Goal: Book appointment/travel/reservation

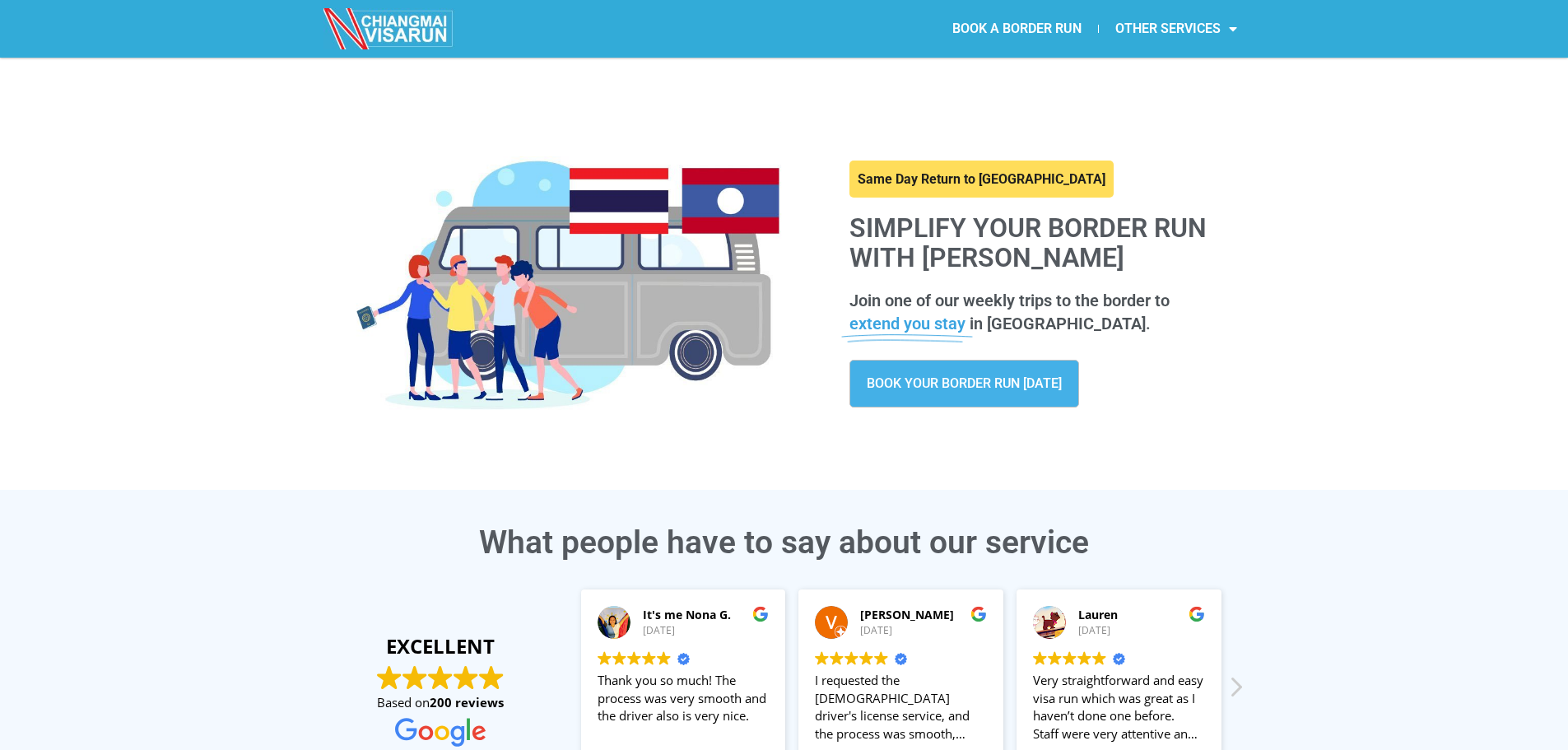
click at [1045, 394] on link "BOOK YOUR BORDER RUN TODAY" at bounding box center [964, 384] width 230 height 48
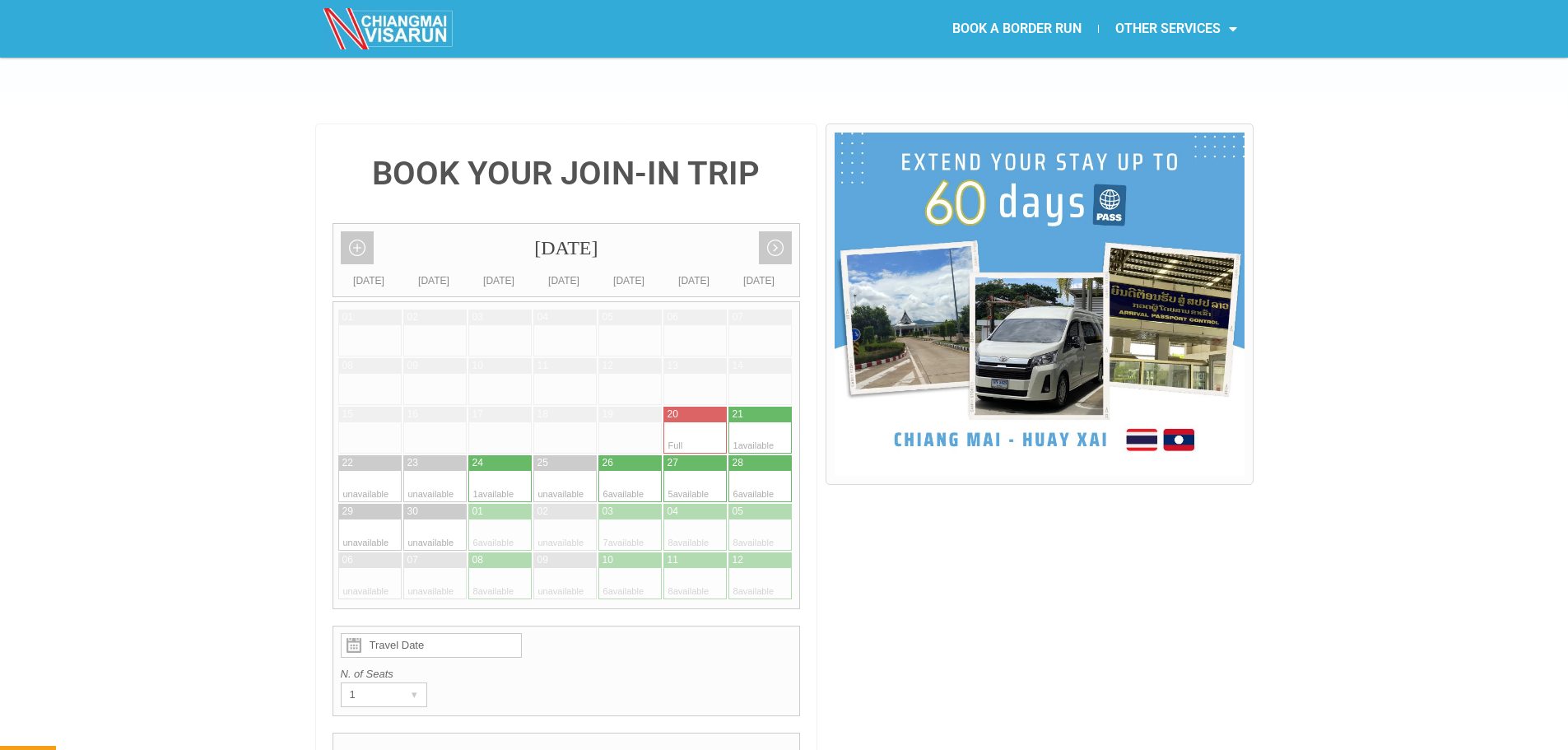
scroll to position [329, 0]
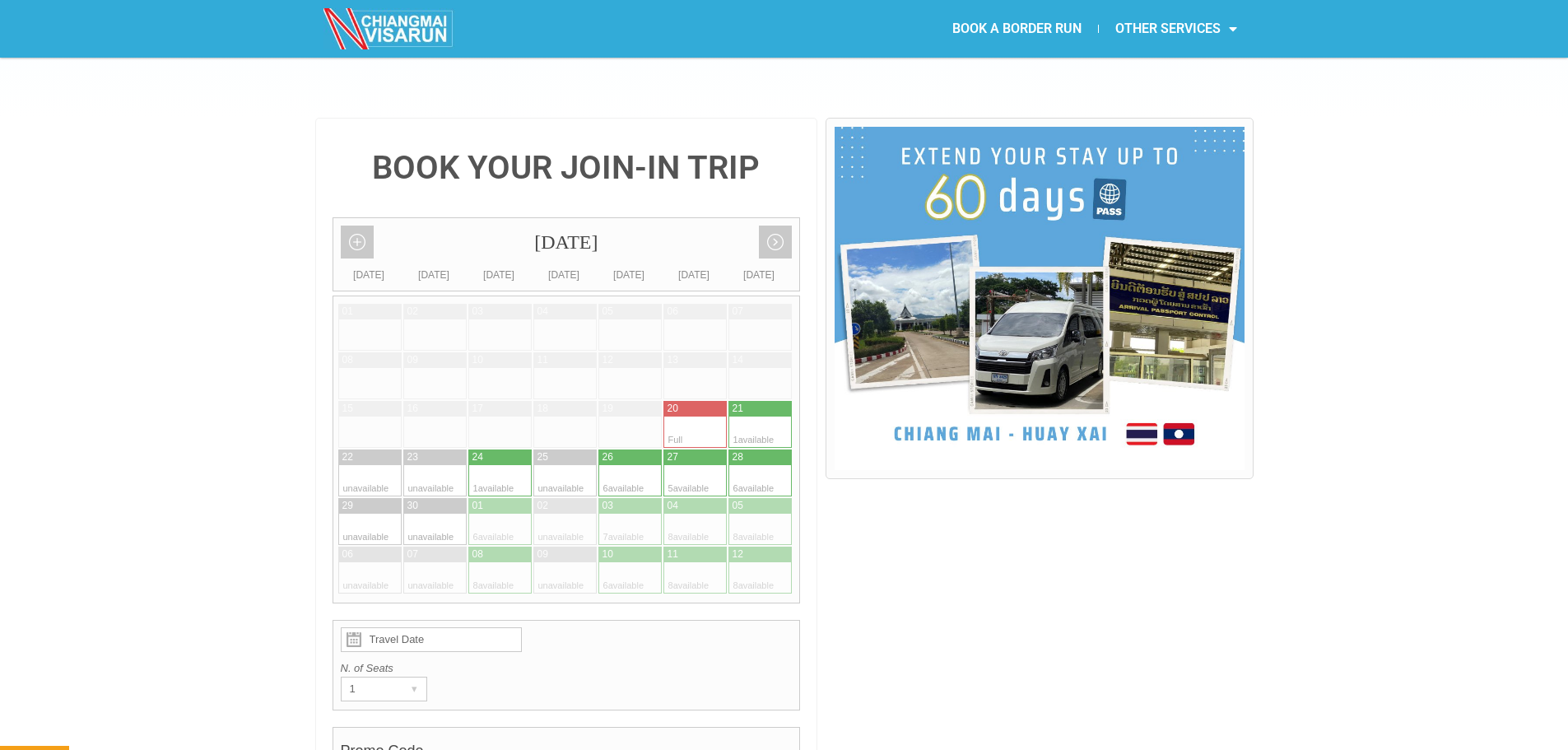
click at [740, 562] on div at bounding box center [744, 578] width 32 height 31
type input "12 October 2025"
radio input "true"
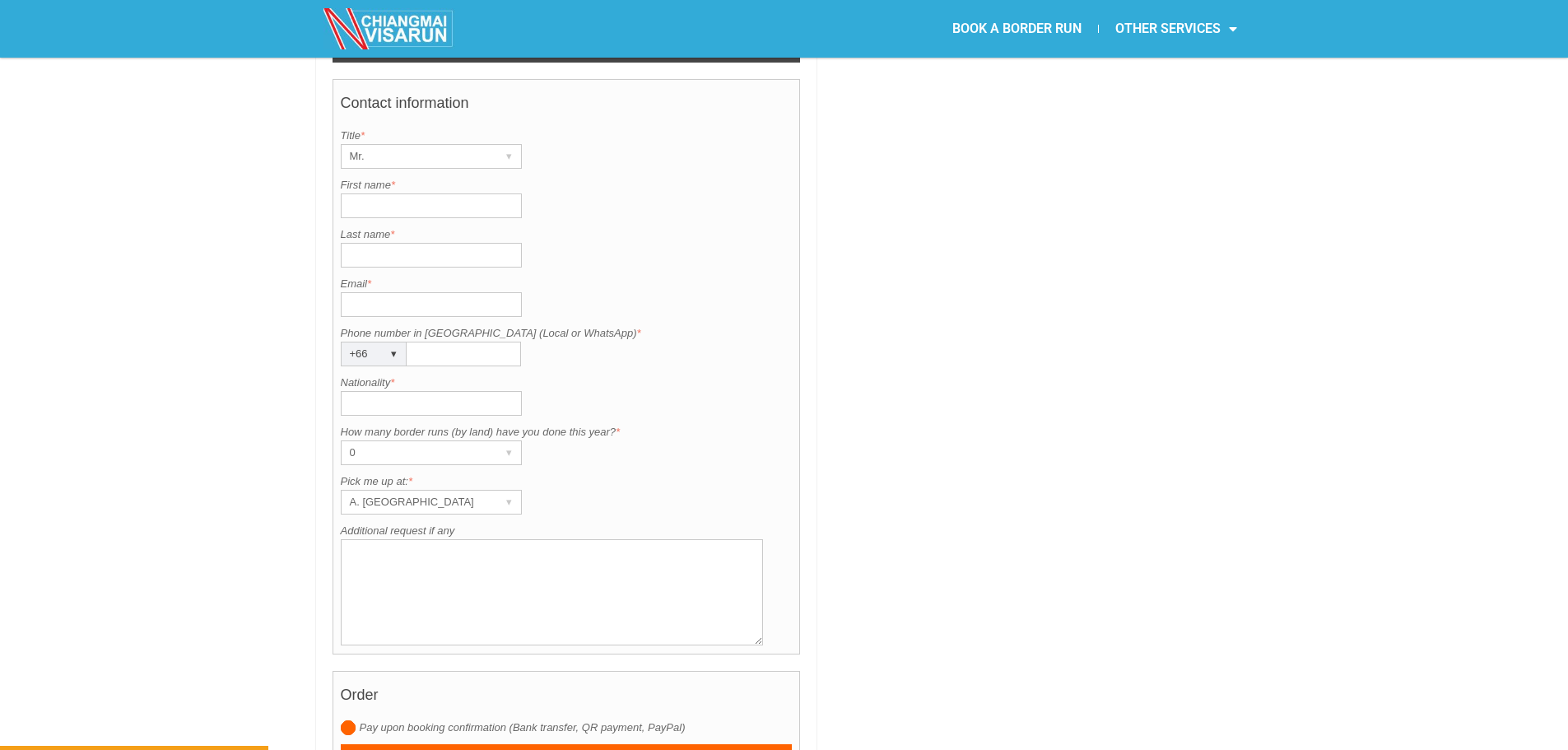
scroll to position [1239, 0]
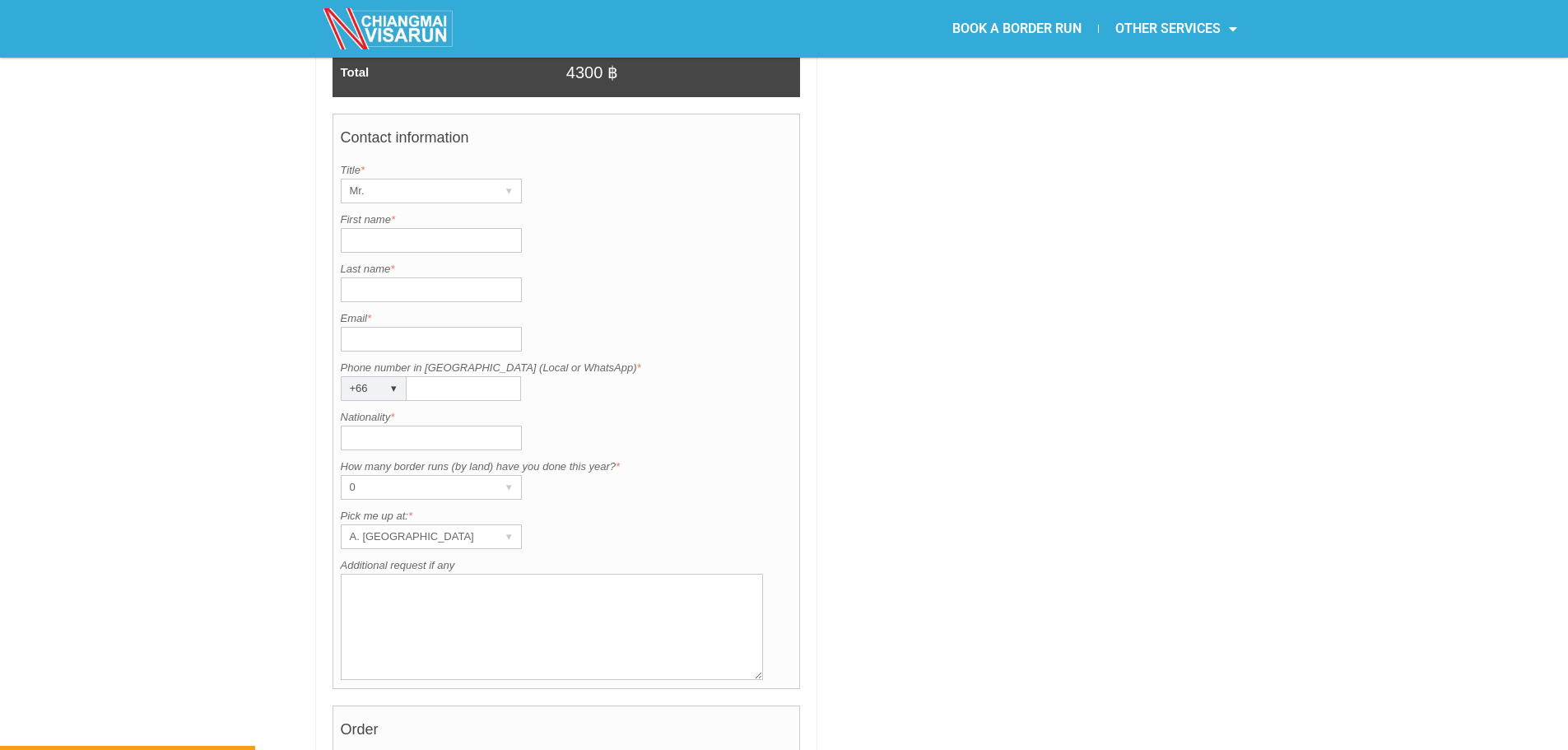
click at [388, 377] on div "▾" at bounding box center [394, 388] width 23 height 23
click at [389, 377] on div "▾" at bounding box center [394, 388] width 23 height 23
click at [1045, 535] on div at bounding box center [1039, 50] width 427 height 1682
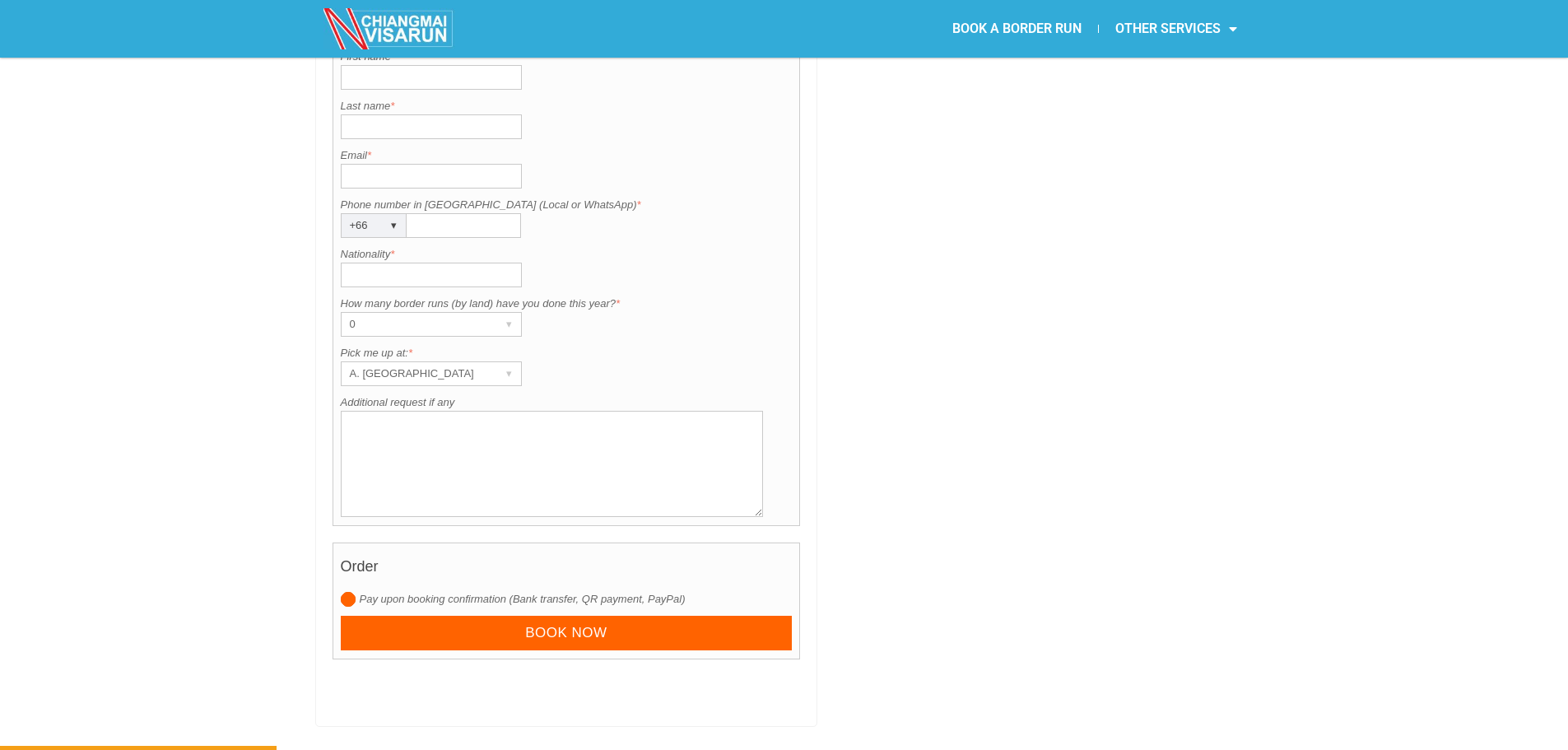
scroll to position [1403, 0]
click at [462, 361] on div "A. Centara Riverside Hotel" at bounding box center [415, 372] width 148 height 23
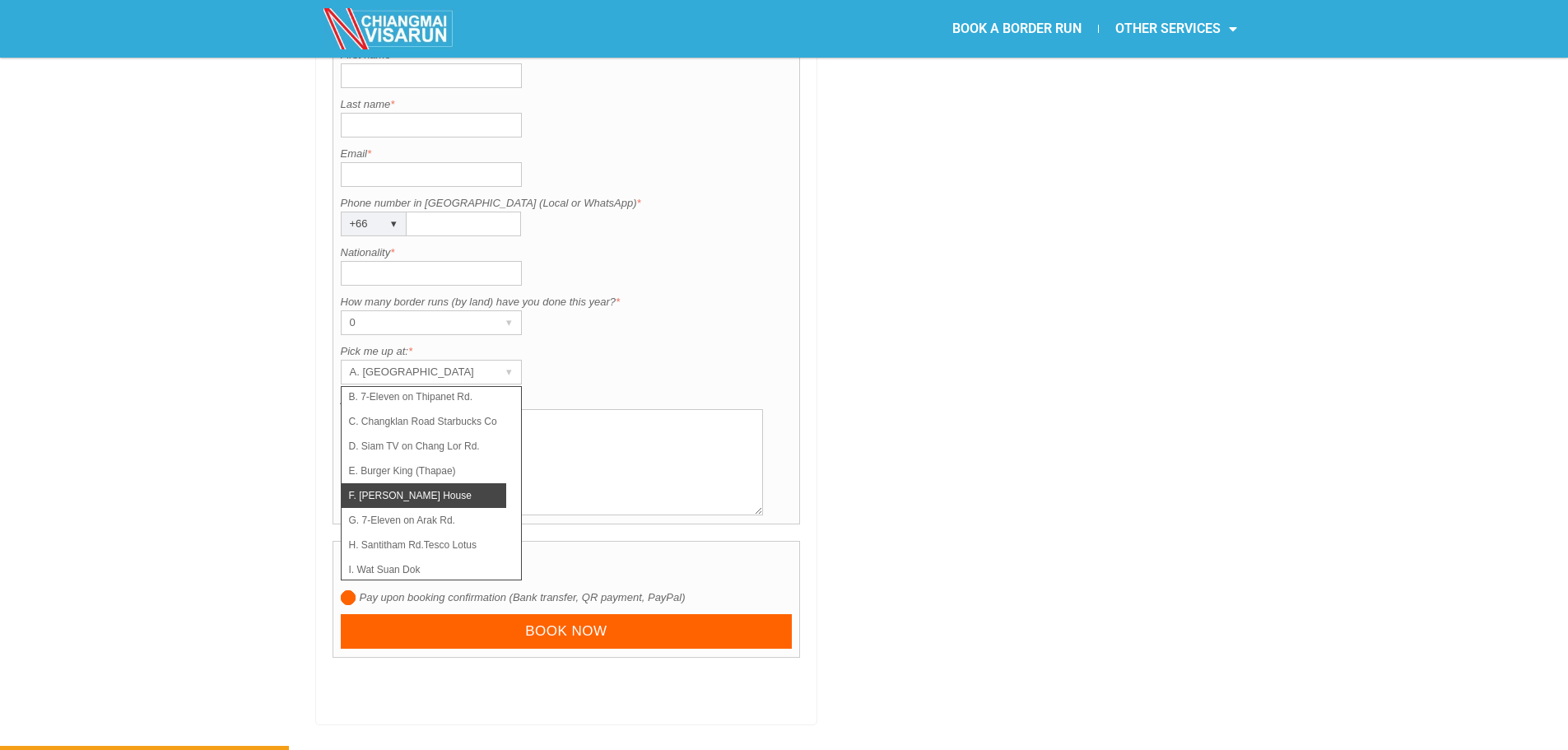
scroll to position [117, 0]
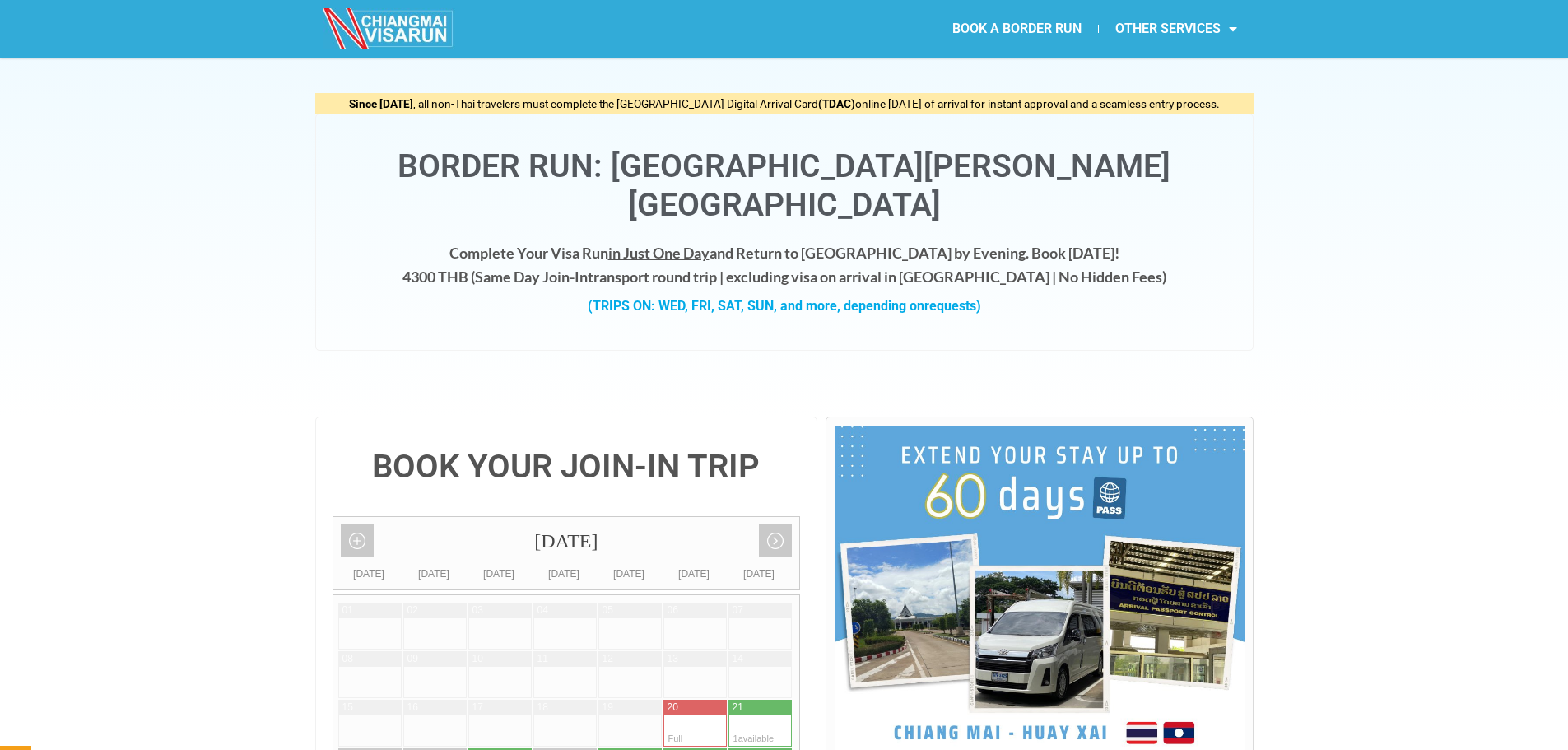
scroll to position [4, 0]
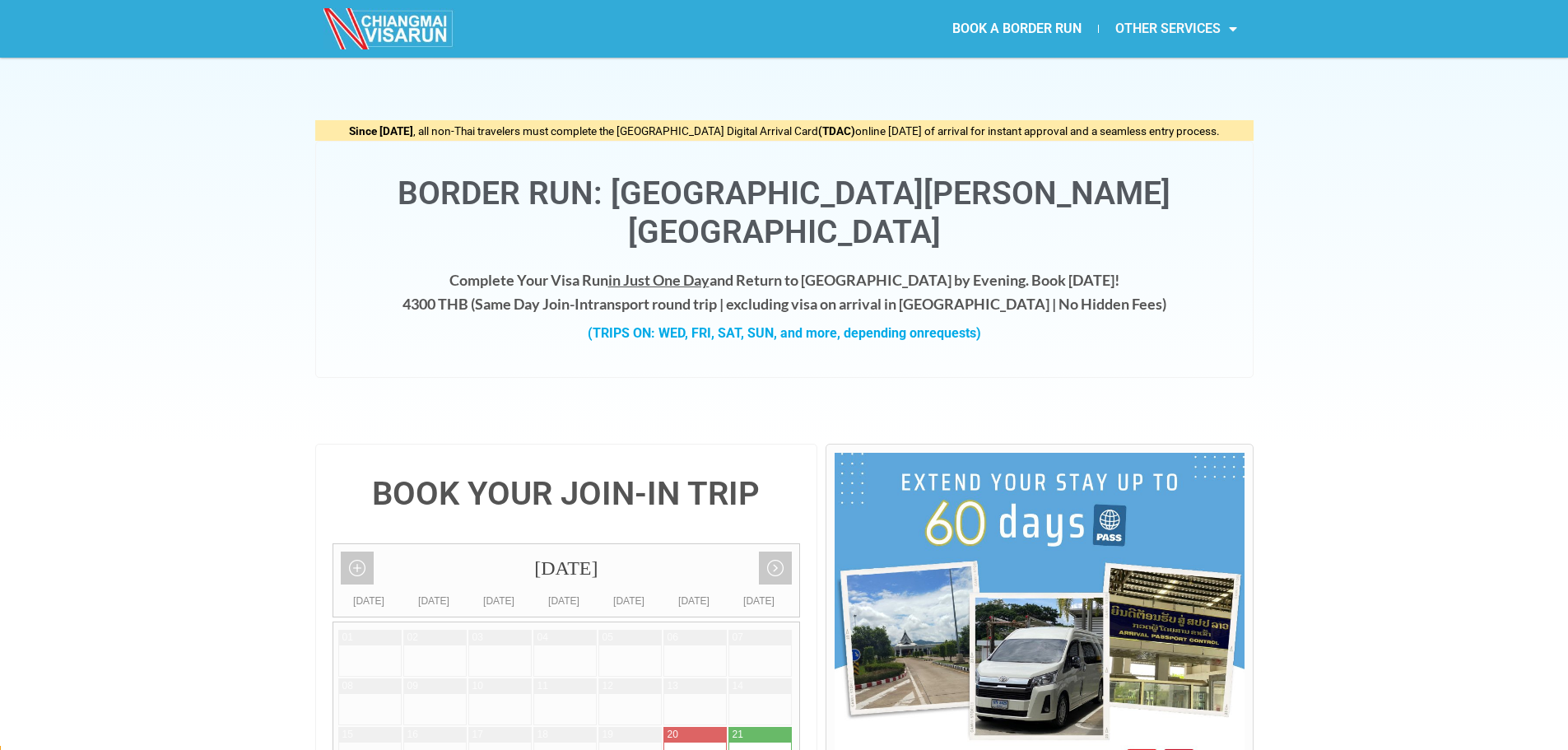
click at [1185, 21] on link "OTHER SERVICES" at bounding box center [1176, 28] width 154 height 38
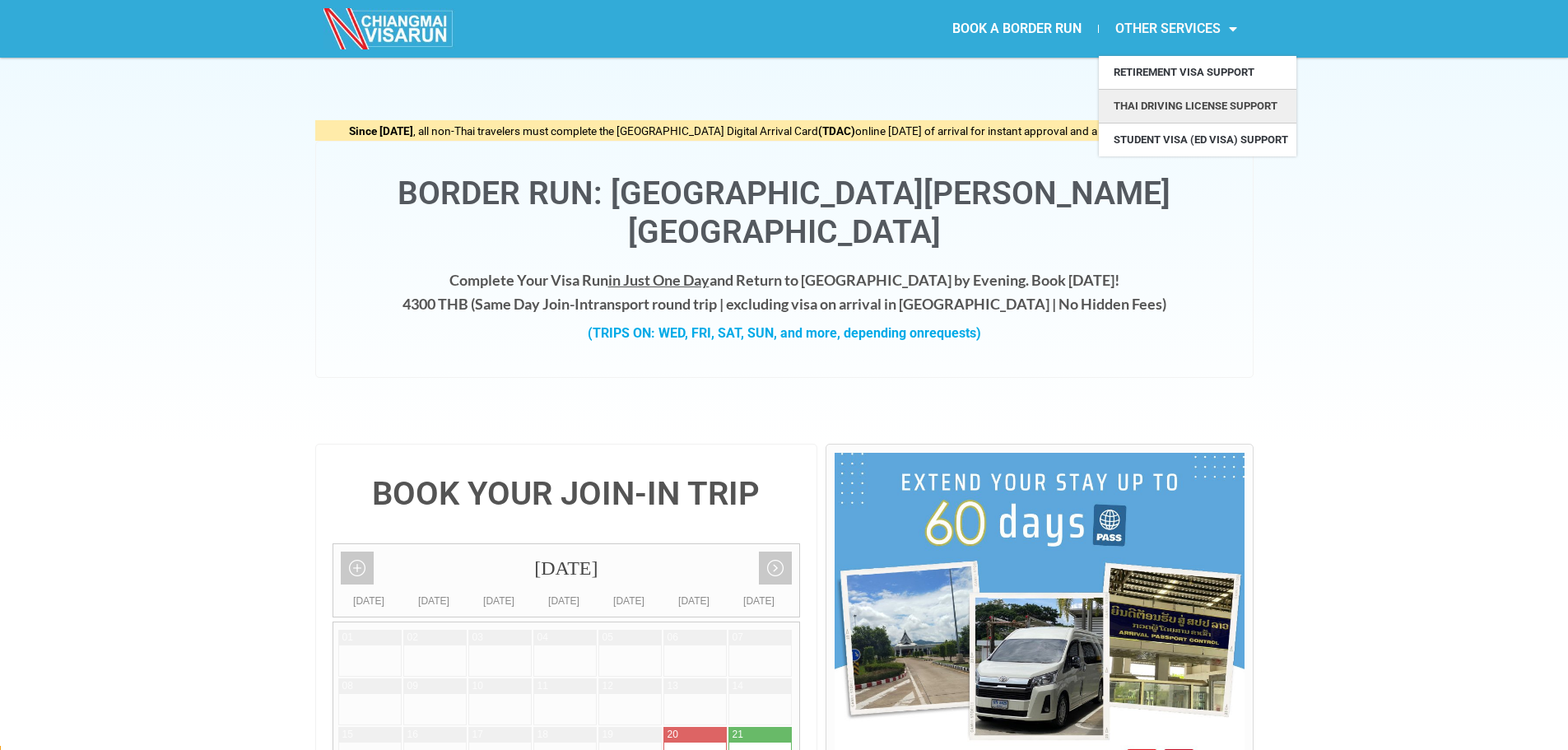
click at [1200, 110] on link "Thai Driving License Support" at bounding box center [1197, 107] width 197 height 33
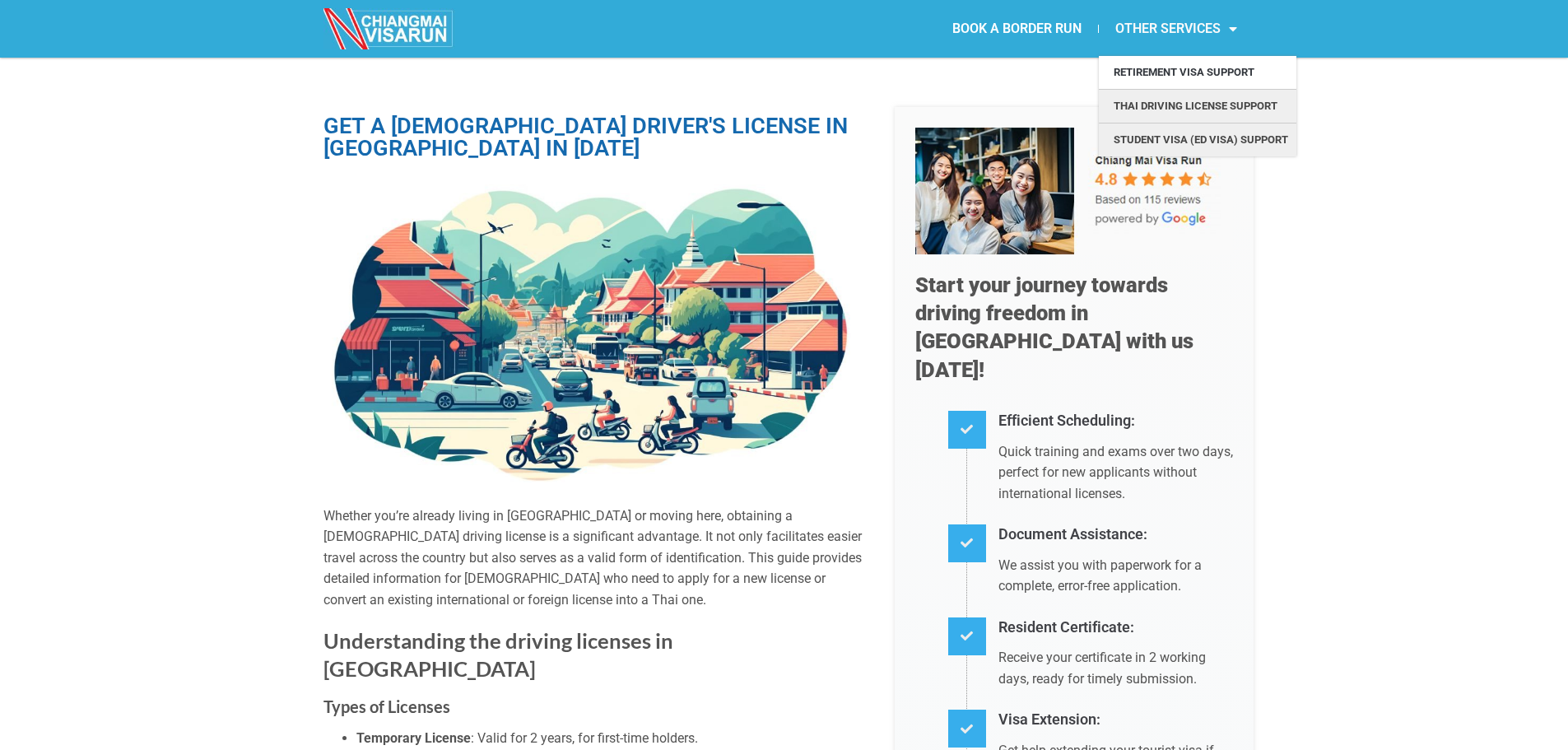
click at [1185, 138] on link "Student Visa (ED Visa) Support" at bounding box center [1197, 140] width 197 height 33
